Goal: Information Seeking & Learning: Find specific fact

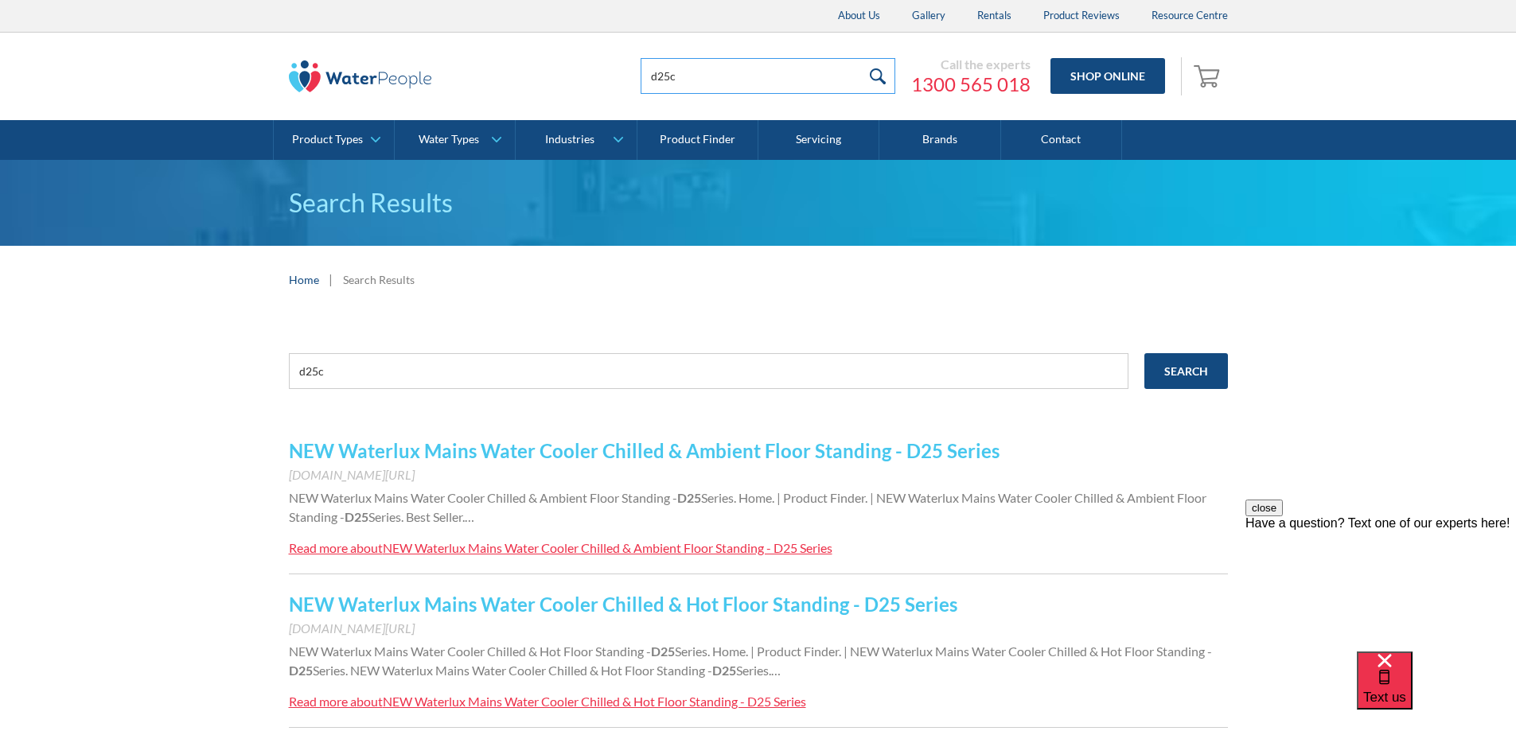
drag, startPoint x: 700, startPoint y: 72, endPoint x: 556, endPoint y: 79, distance: 144.1
click at [563, 74] on div "d25c Call the experts 1300 565 018 Shop Online 0 Your Cart Subtotal Pay with br…" at bounding box center [758, 77] width 939 height 48
type input "21052"
click at [861, 58] on input "submit" at bounding box center [878, 76] width 34 height 36
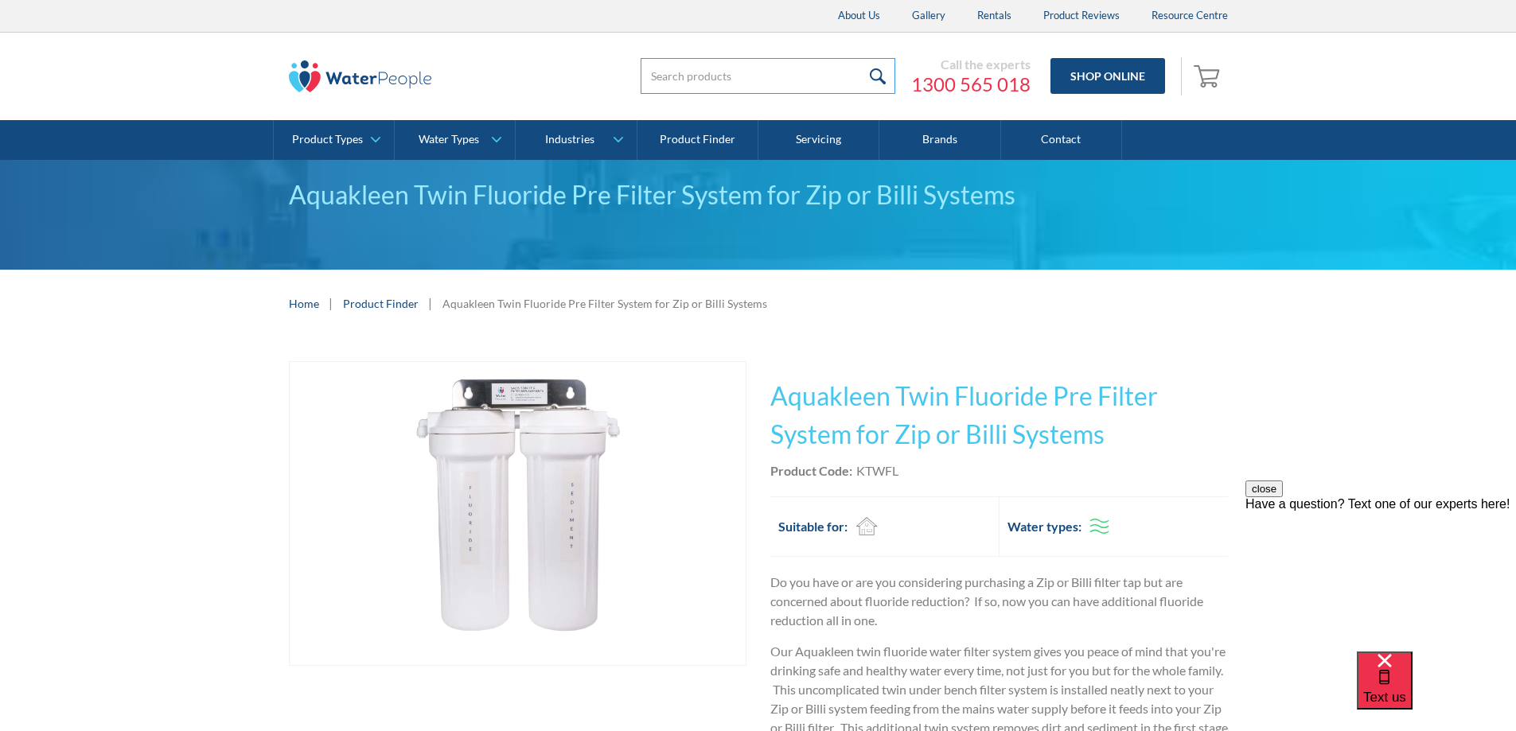
click at [741, 76] on input "search" at bounding box center [767, 76] width 255 height 36
click at [861, 58] on input "submit" at bounding box center [878, 76] width 34 height 36
type input "Ezi twist"
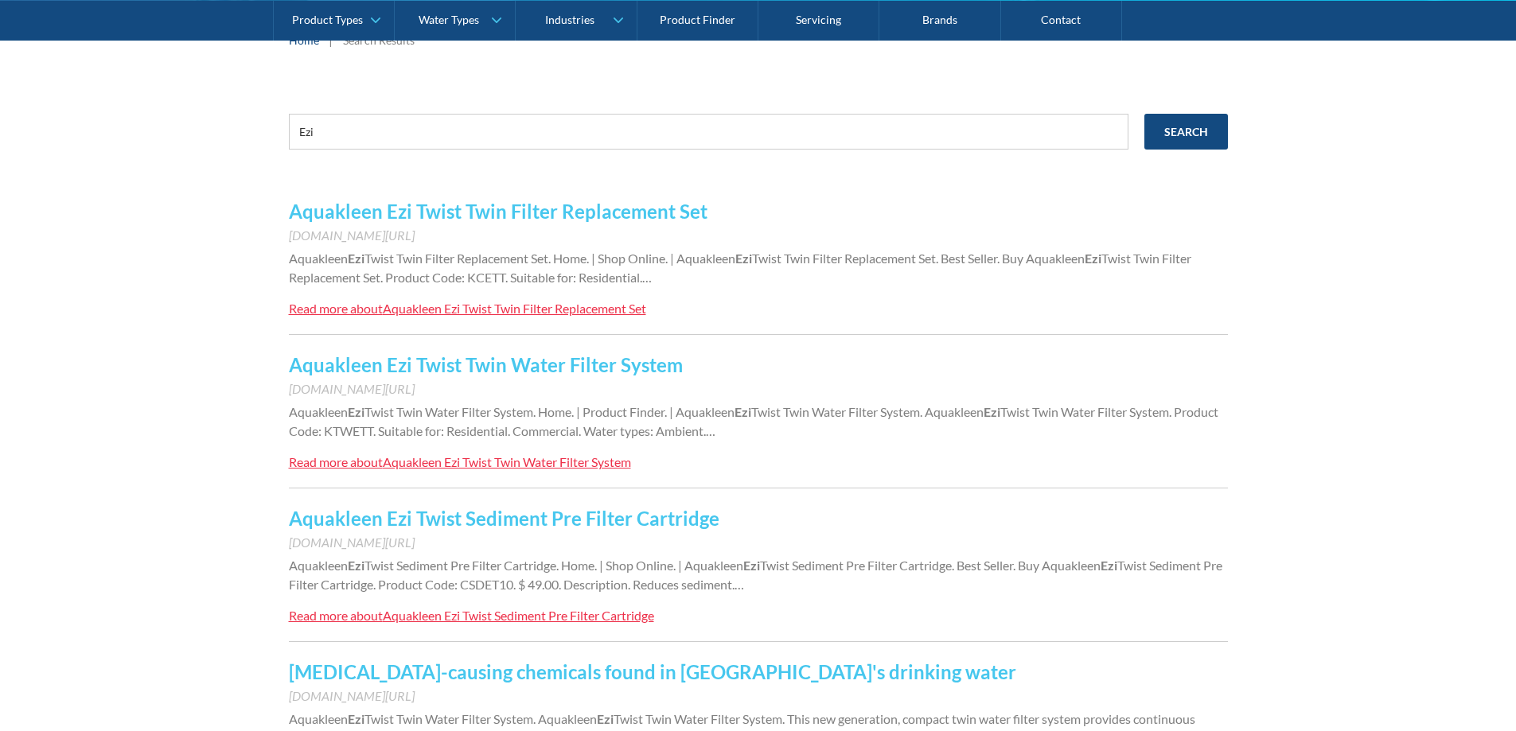
scroll to position [318, 0]
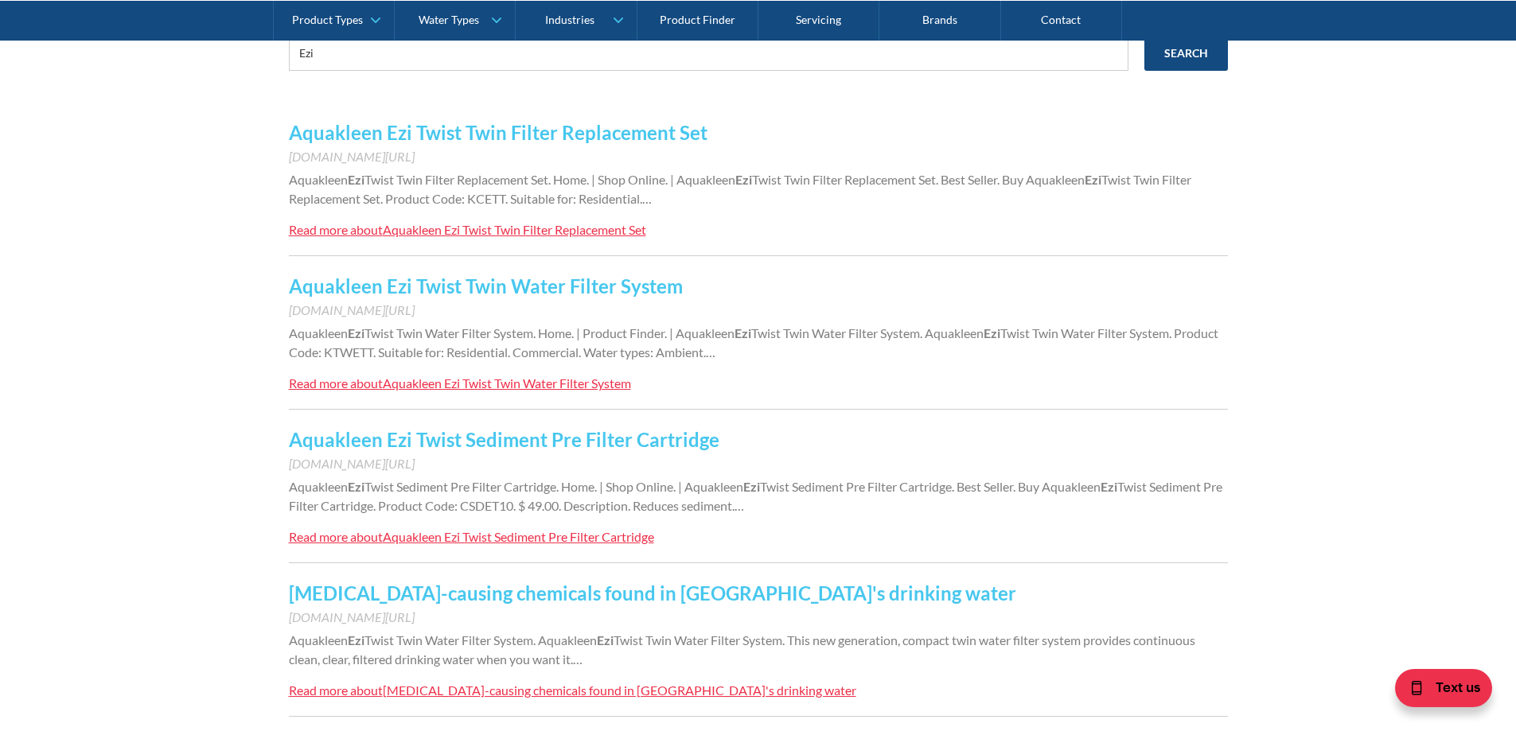
click at [590, 143] on link "Aquakleen Ezi Twist Twin Filter Replacement Set" at bounding box center [498, 132] width 418 height 23
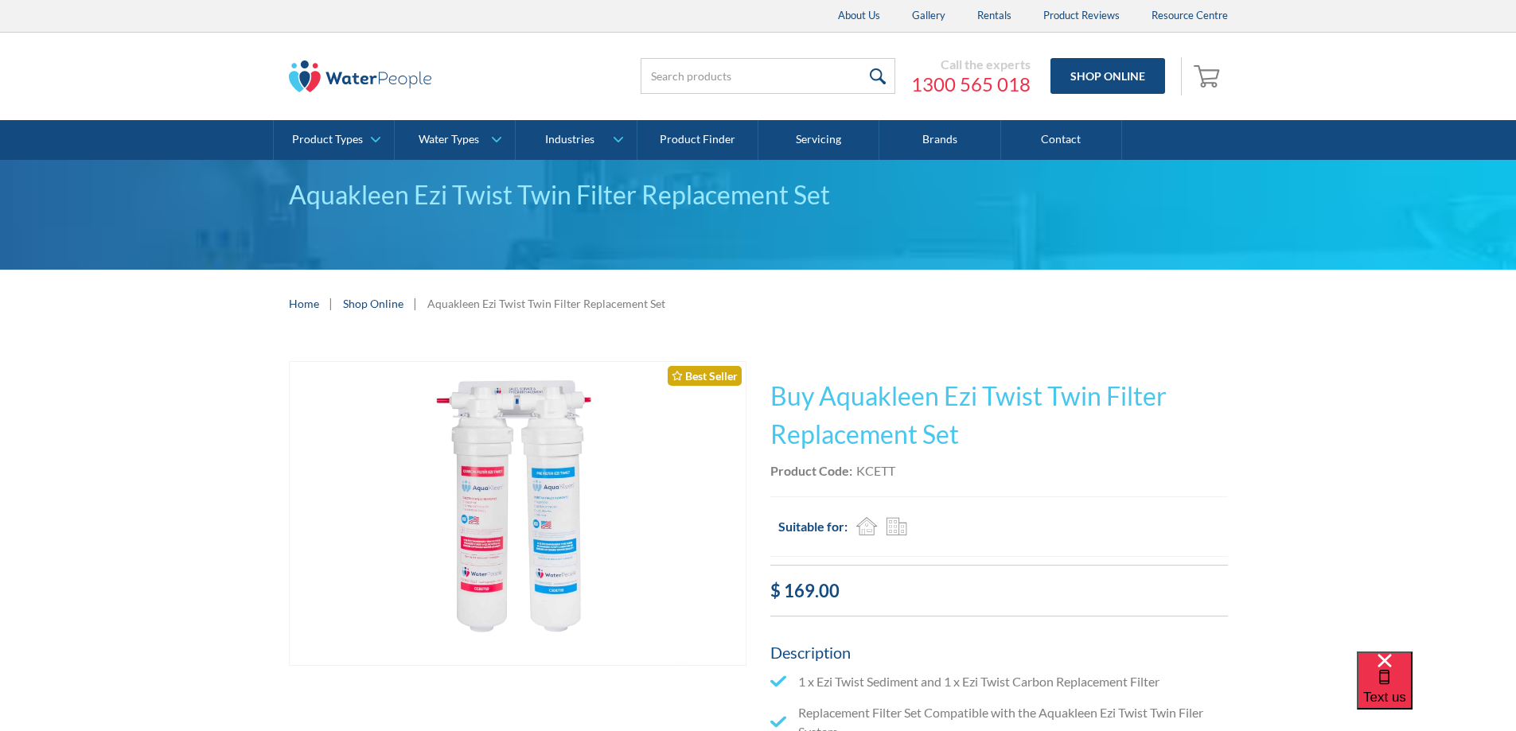
click at [536, 516] on img "open lightbox" at bounding box center [518, 514] width 456 height 304
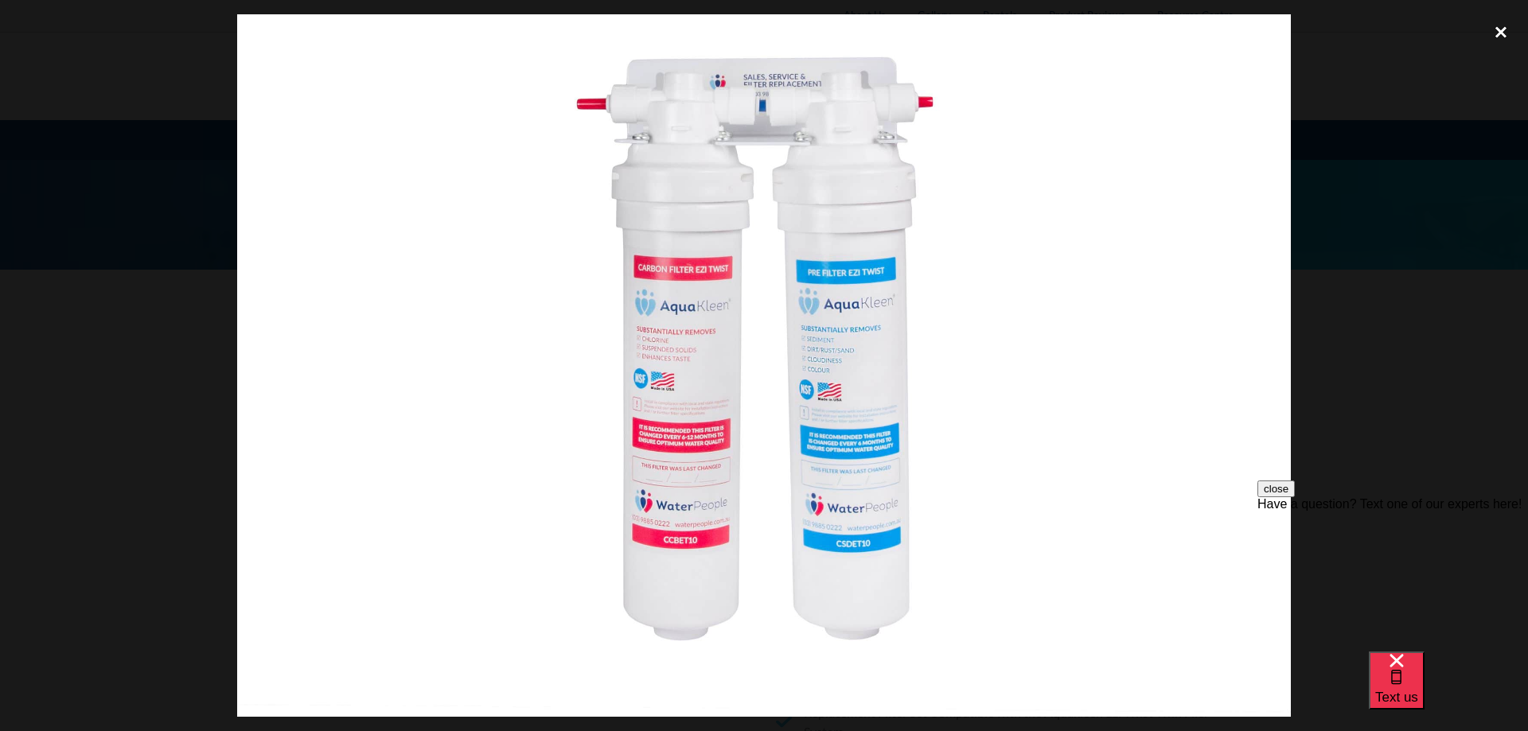
click at [1497, 25] on div "close lightbox" at bounding box center [1500, 31] width 54 height 35
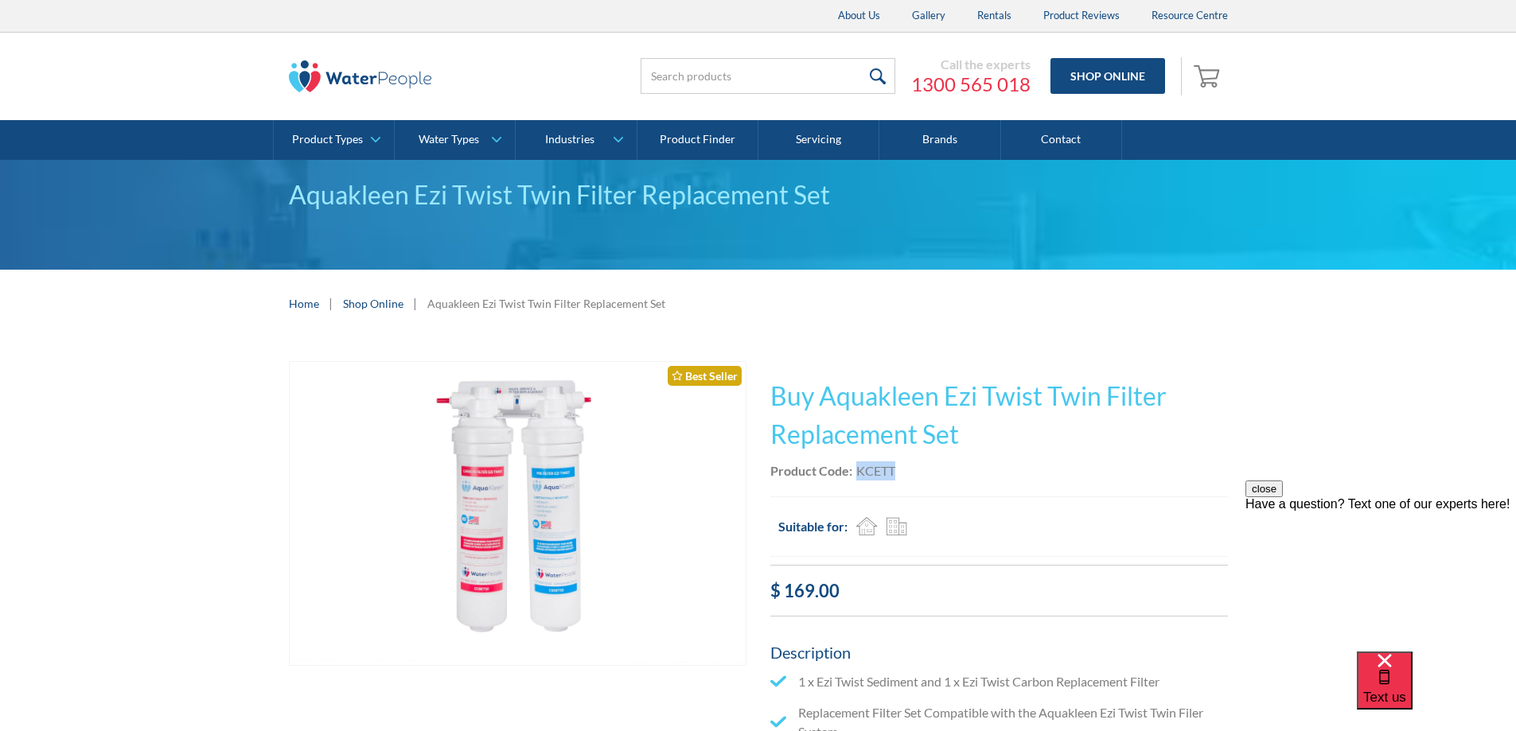
drag, startPoint x: 898, startPoint y: 468, endPoint x: 858, endPoint y: 468, distance: 39.8
click at [858, 468] on div "Product Code: KCETT" at bounding box center [998, 470] width 457 height 19
copy div "KCETT"
click at [705, 77] on input "search" at bounding box center [767, 76] width 255 height 36
paste input "91466"
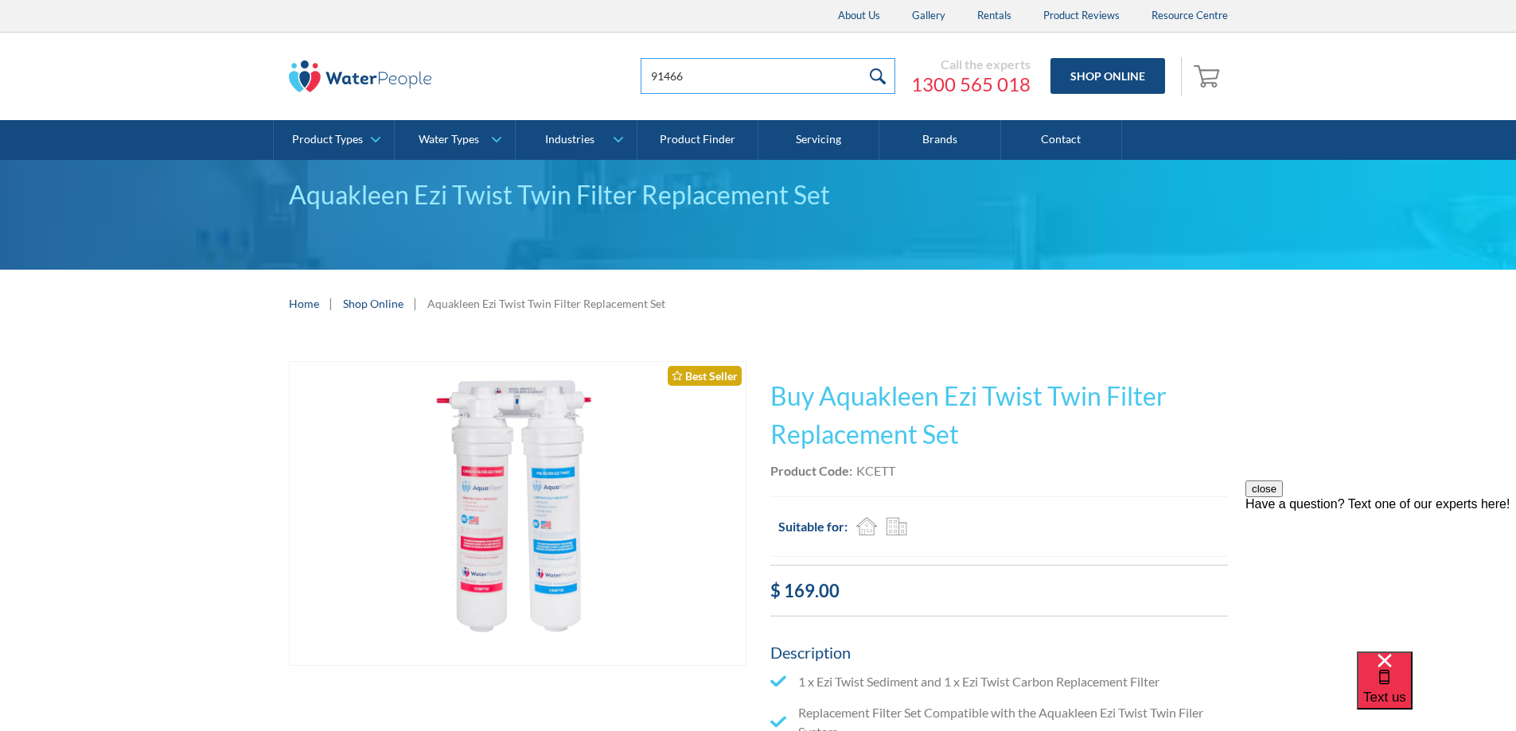
type input "91466"
click at [878, 76] on input "submit" at bounding box center [878, 76] width 34 height 36
